Goal: Find contact information: Find contact information

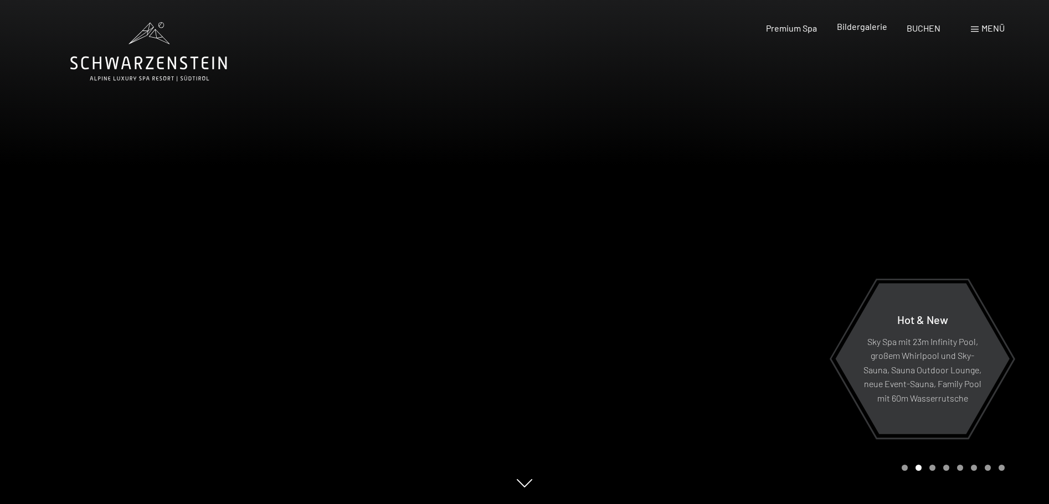
click at [866, 25] on span "Bildergalerie" at bounding box center [862, 26] width 50 height 11
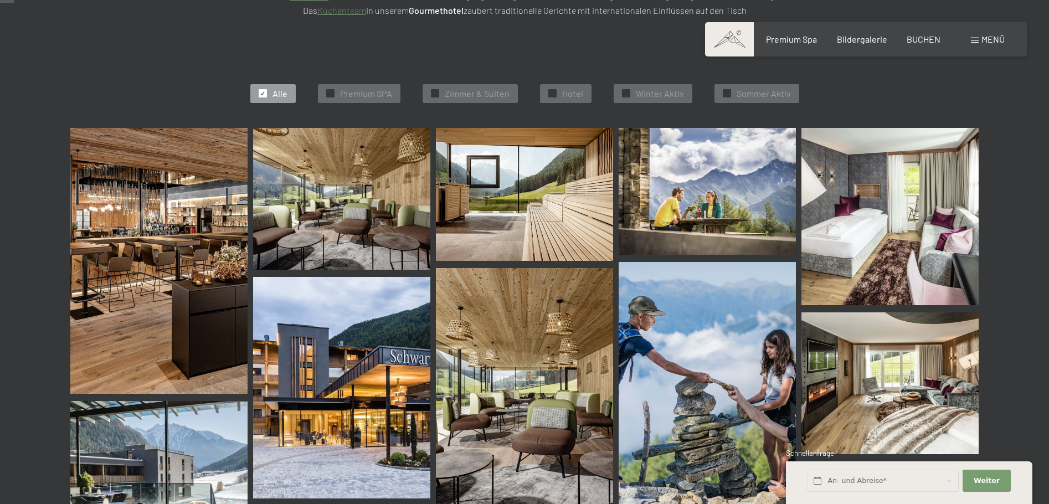
scroll to position [332, 0]
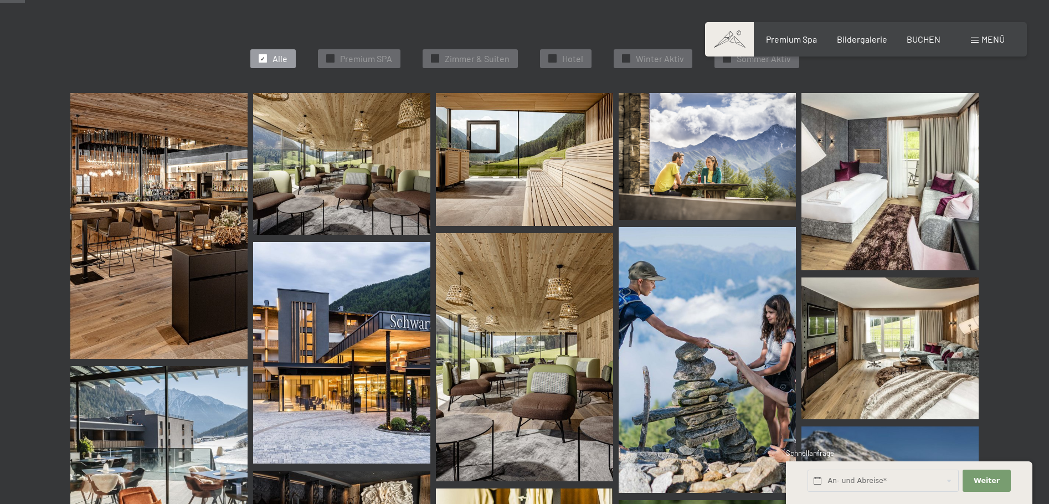
click at [531, 150] on img at bounding box center [524, 159] width 177 height 133
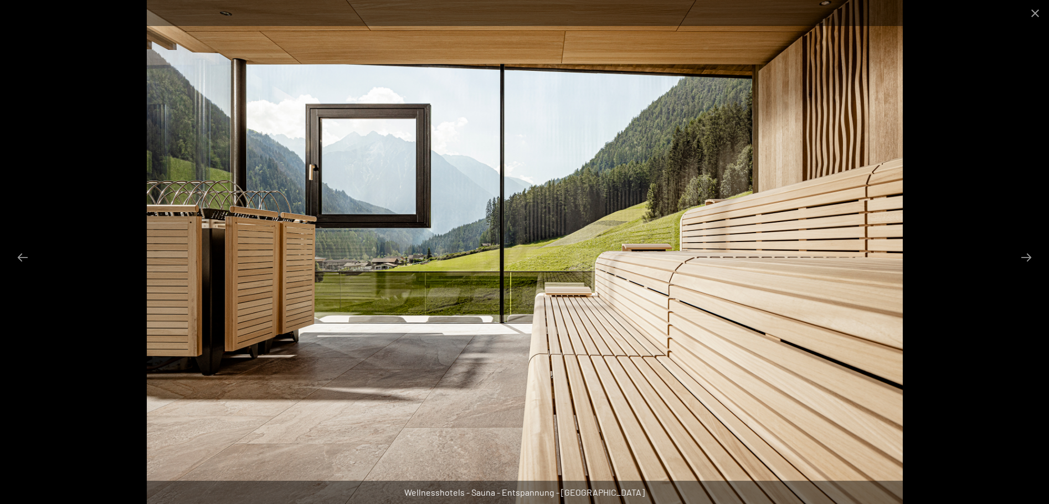
scroll to position [942, 0]
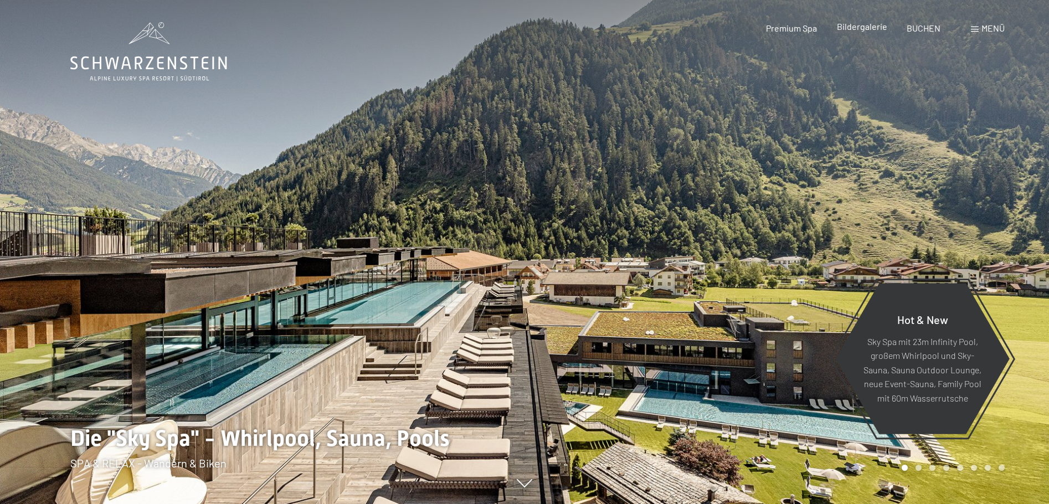
click at [871, 27] on span "Bildergalerie" at bounding box center [862, 26] width 50 height 11
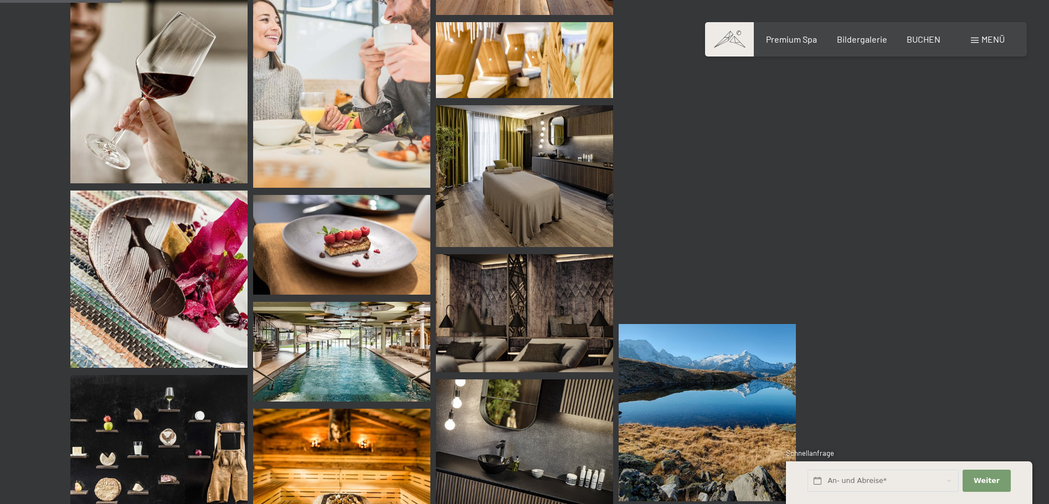
scroll to position [1662, 0]
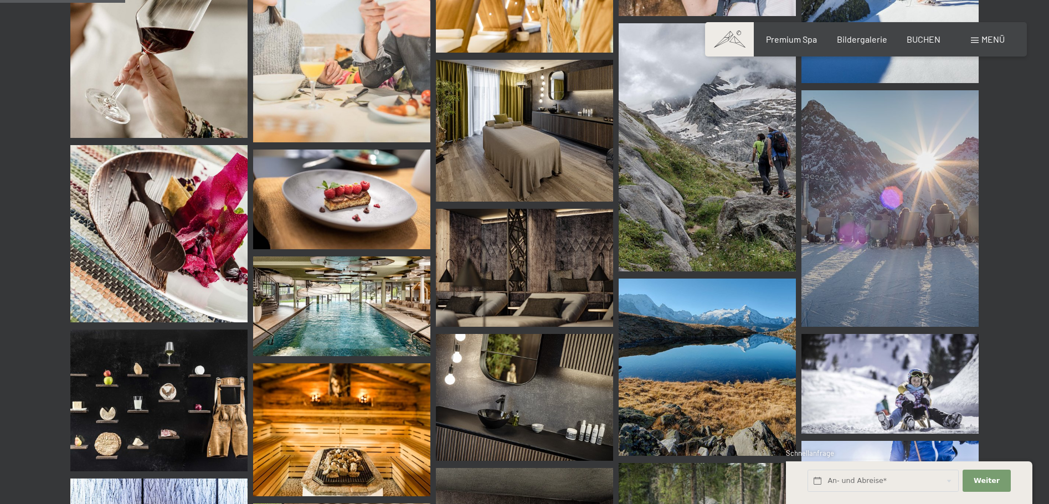
click at [335, 291] on img at bounding box center [341, 306] width 177 height 100
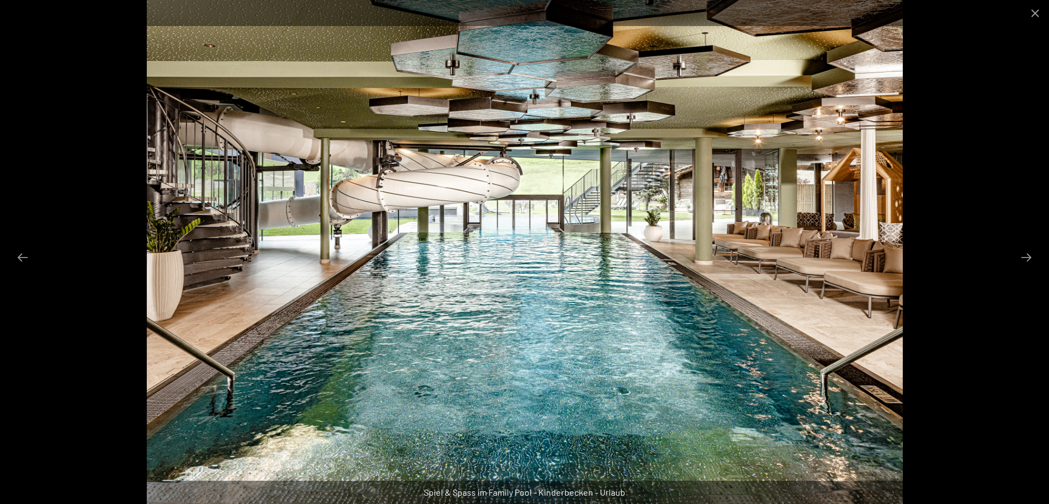
scroll to position [1883, 0]
click at [26, 252] on button "Previous slide" at bounding box center [22, 258] width 23 height 22
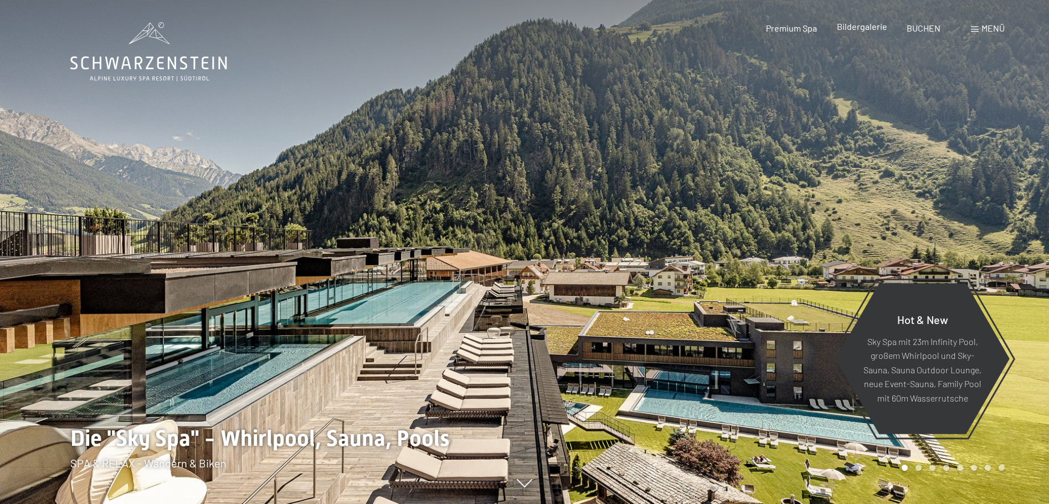
click at [868, 30] on span "Bildergalerie" at bounding box center [862, 26] width 50 height 11
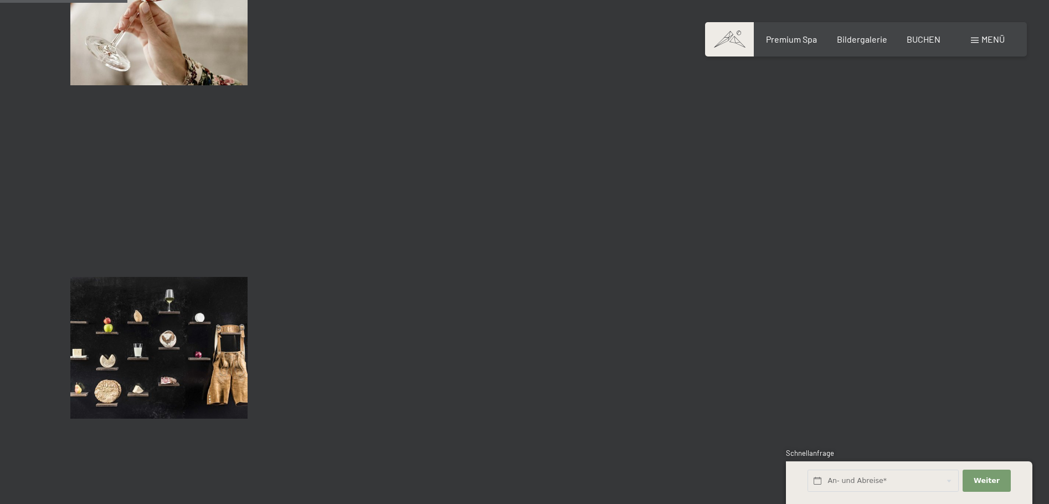
scroll to position [1773, 0]
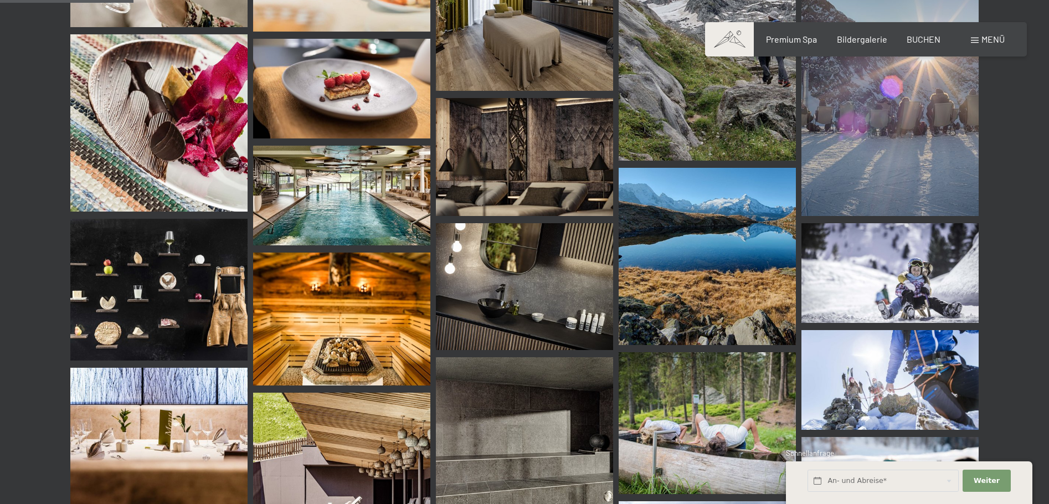
click at [321, 346] on img at bounding box center [341, 319] width 177 height 133
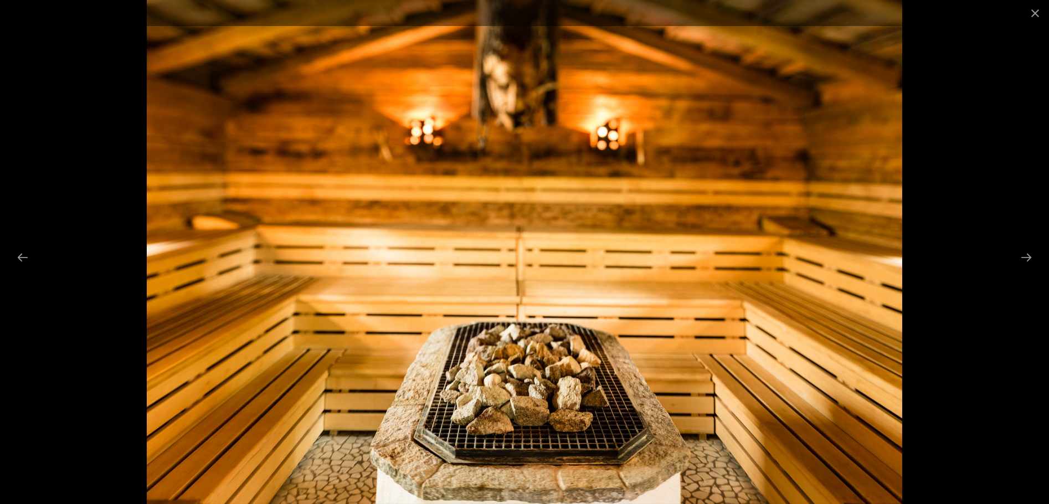
scroll to position [2050, 0]
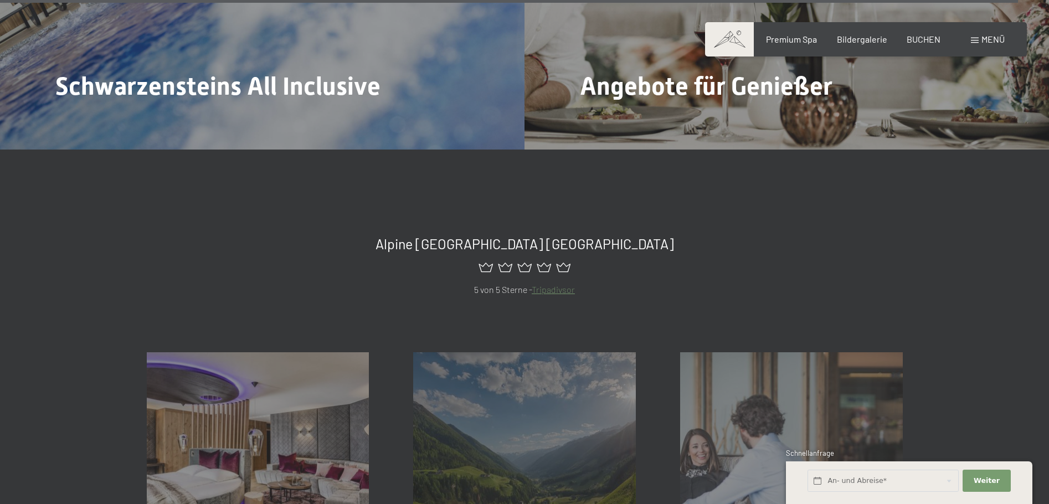
scroll to position [5071, 0]
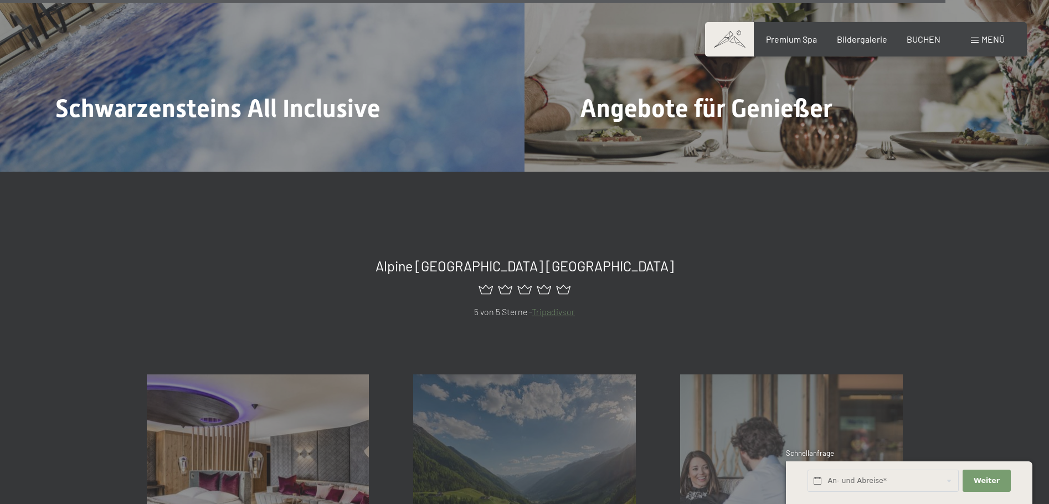
click at [975, 40] on span at bounding box center [975, 41] width 8 height 6
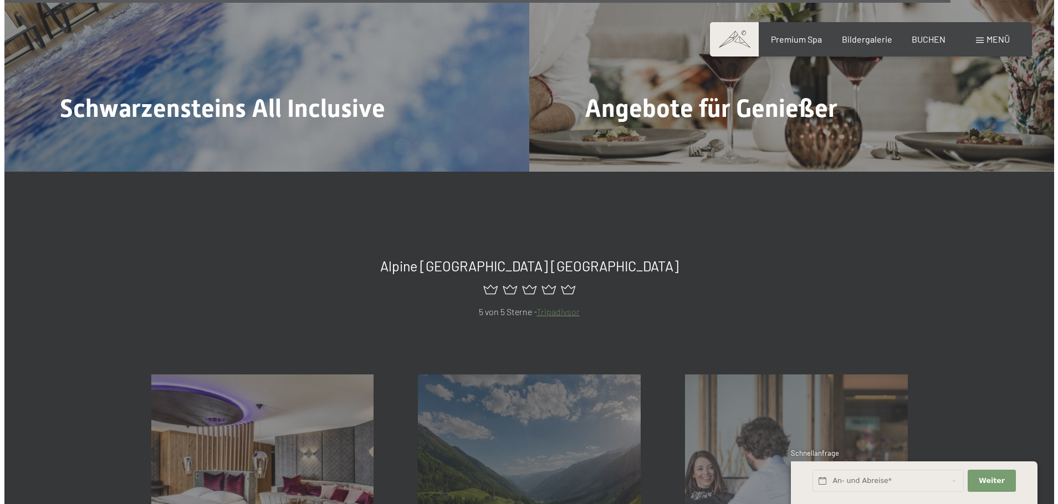
scroll to position [5092, 0]
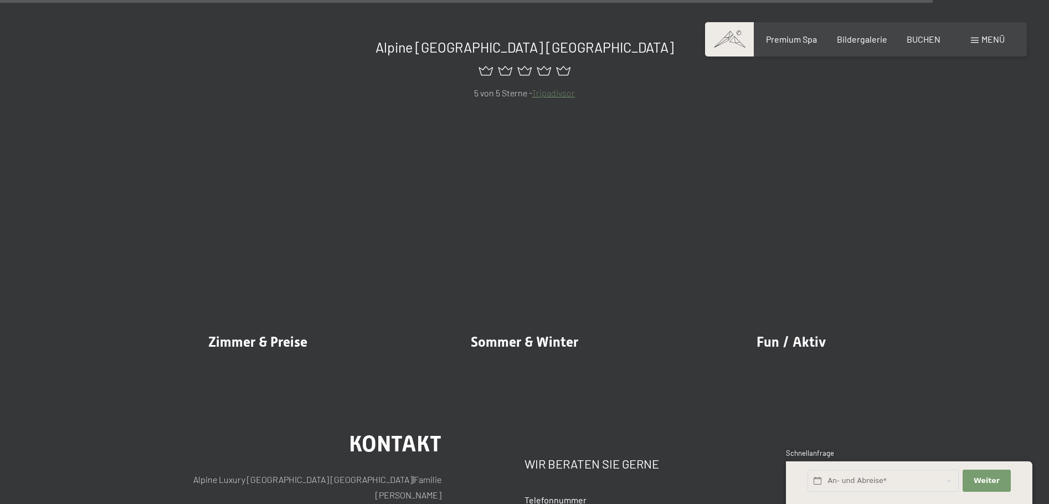
scroll to position [5415, 0]
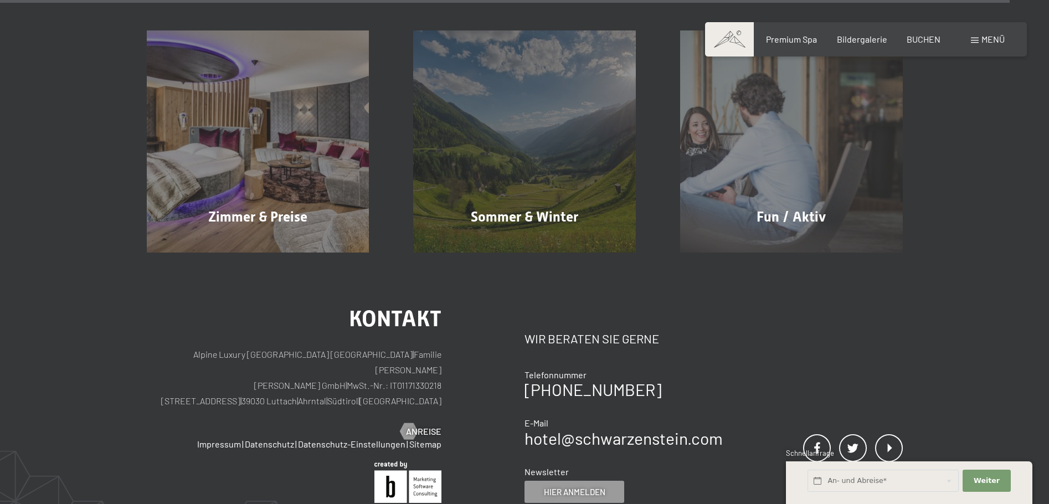
drag, startPoint x: 234, startPoint y: 332, endPoint x: 378, endPoint y: 337, distance: 144.7
click at [378, 347] on p "Alpine Luxury SPA Resort SCHWARZENSTEIN | Familie Zimmerhofer Otmar Zimmerhofer…" at bounding box center [294, 378] width 295 height 62
copy p "Dorfstraße 11 | 39030 Luttach | Ahrntal"
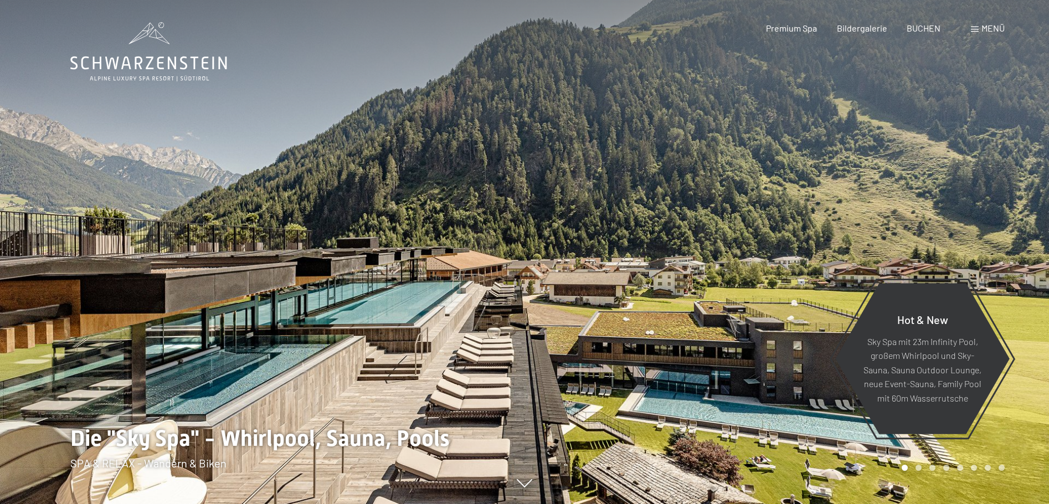
click at [980, 29] on div "Menü" at bounding box center [988, 28] width 34 height 12
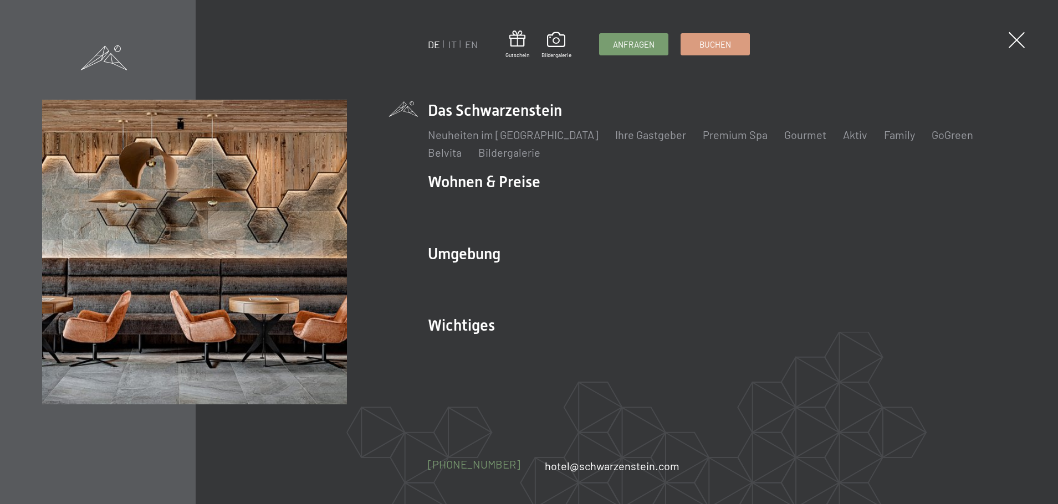
click at [462, 463] on span "[PHONE_NUMBER]" at bounding box center [474, 464] width 93 height 13
